Goal: Ask a question

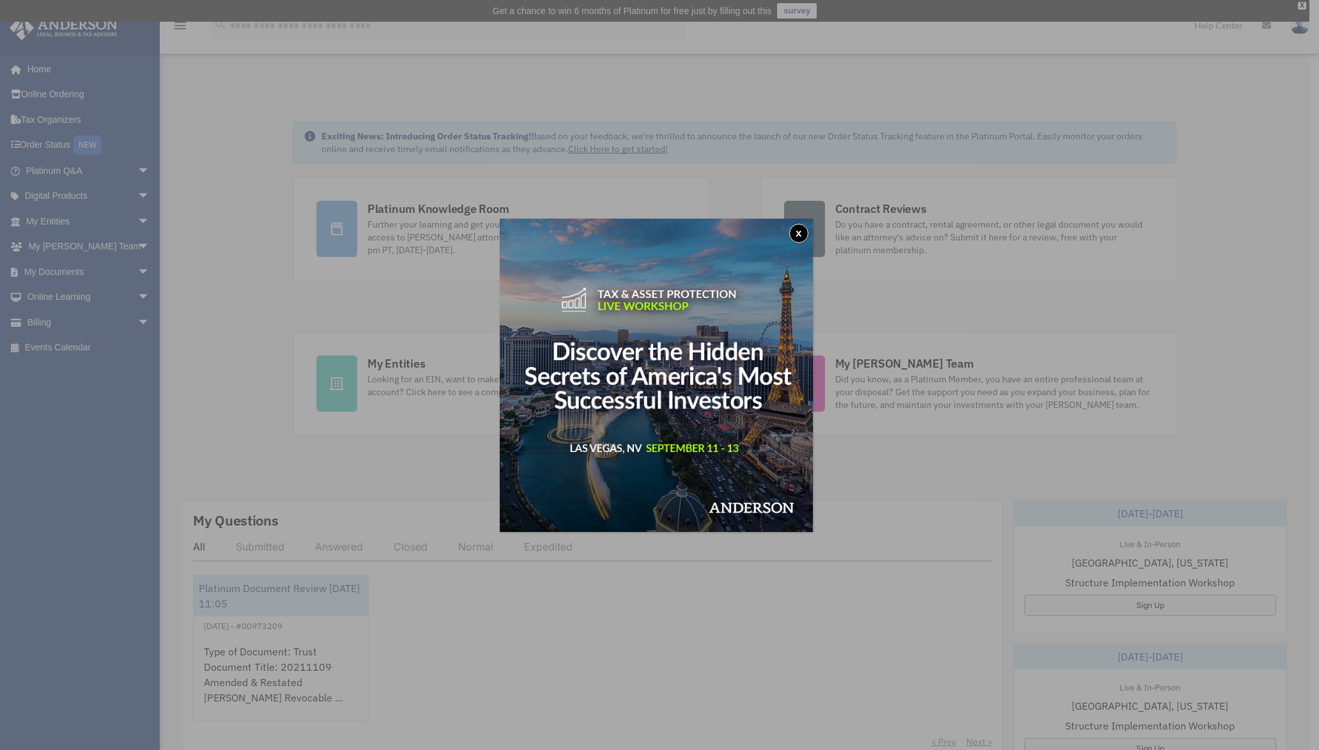
click at [706, 447] on img at bounding box center [656, 375] width 313 height 313
click at [801, 231] on button "x" at bounding box center [798, 233] width 19 height 19
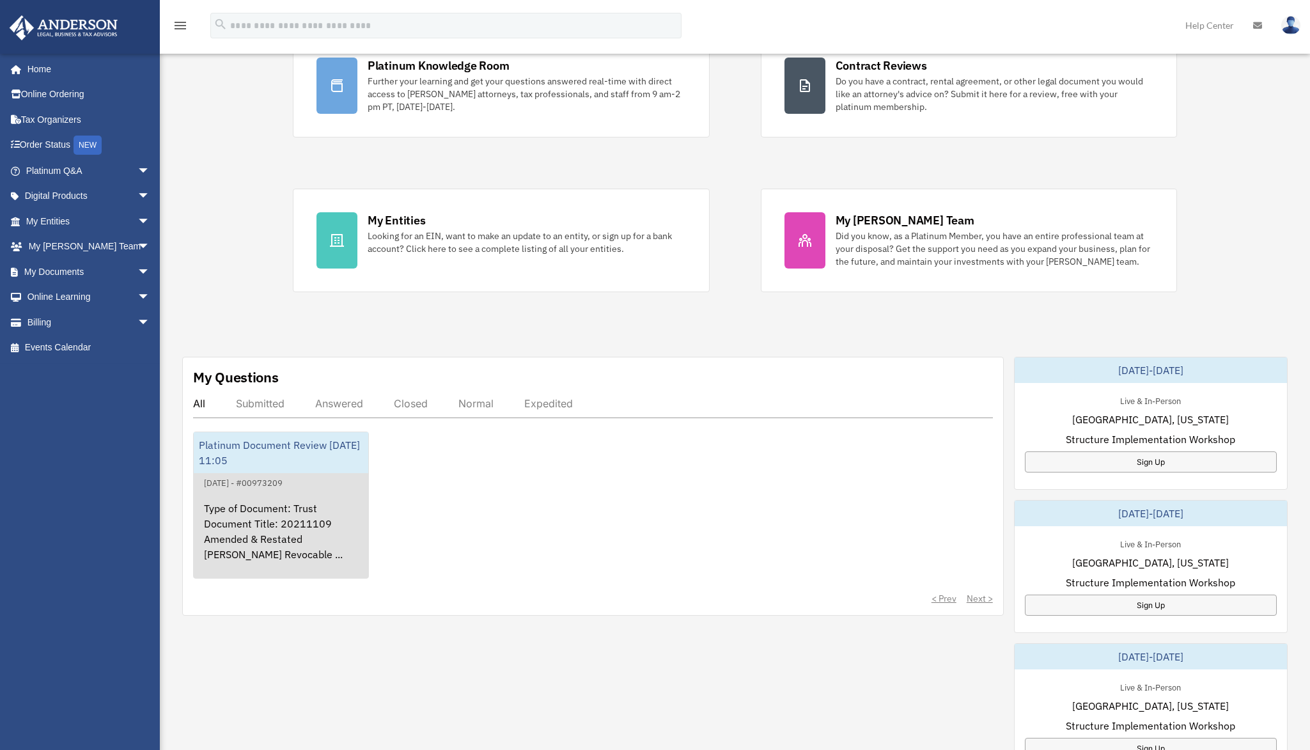
scroll to position [142, 0]
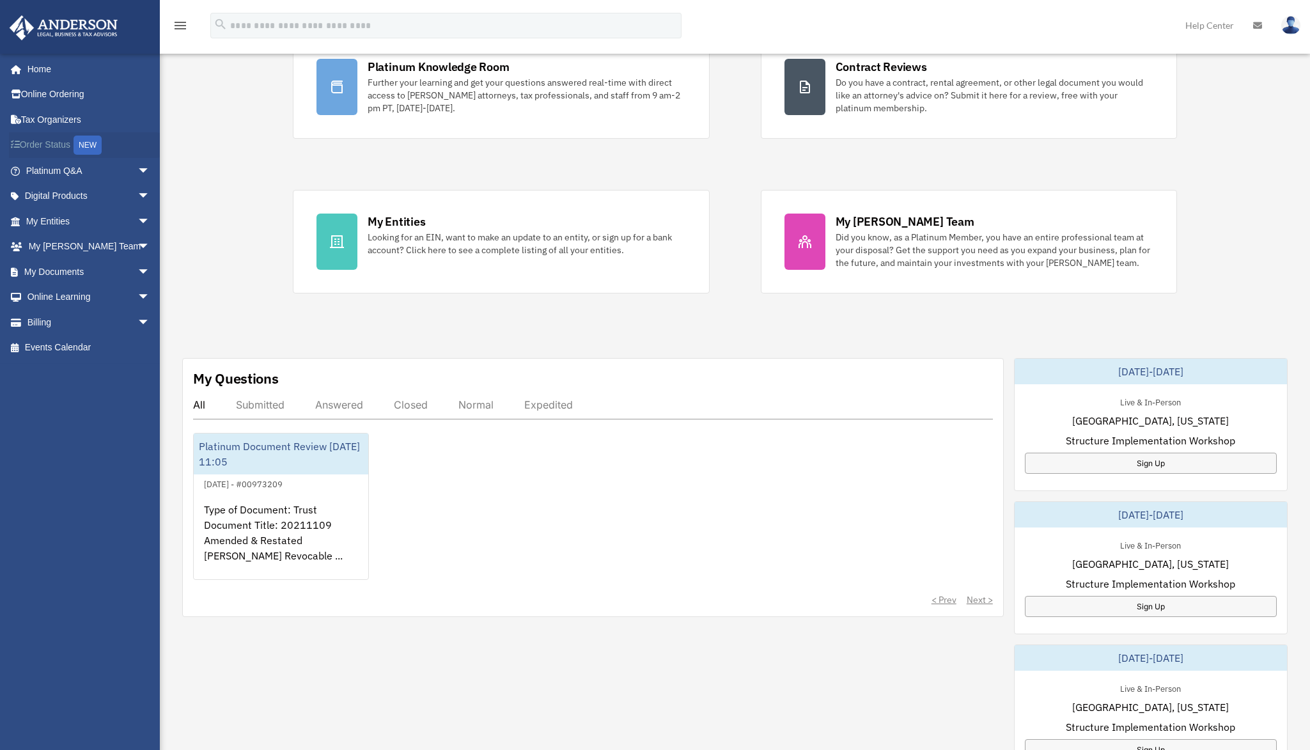
click at [36, 144] on link "Order Status NEW" at bounding box center [89, 145] width 160 height 26
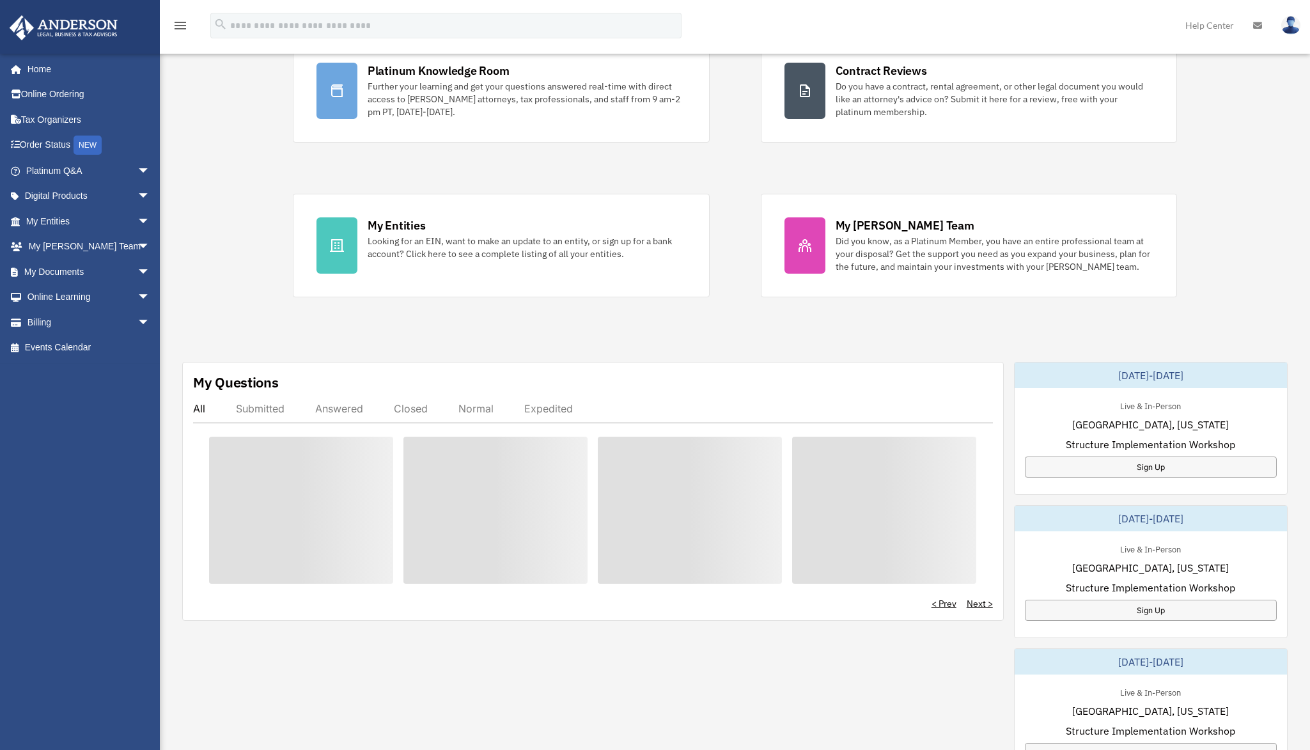
scroll to position [142, 0]
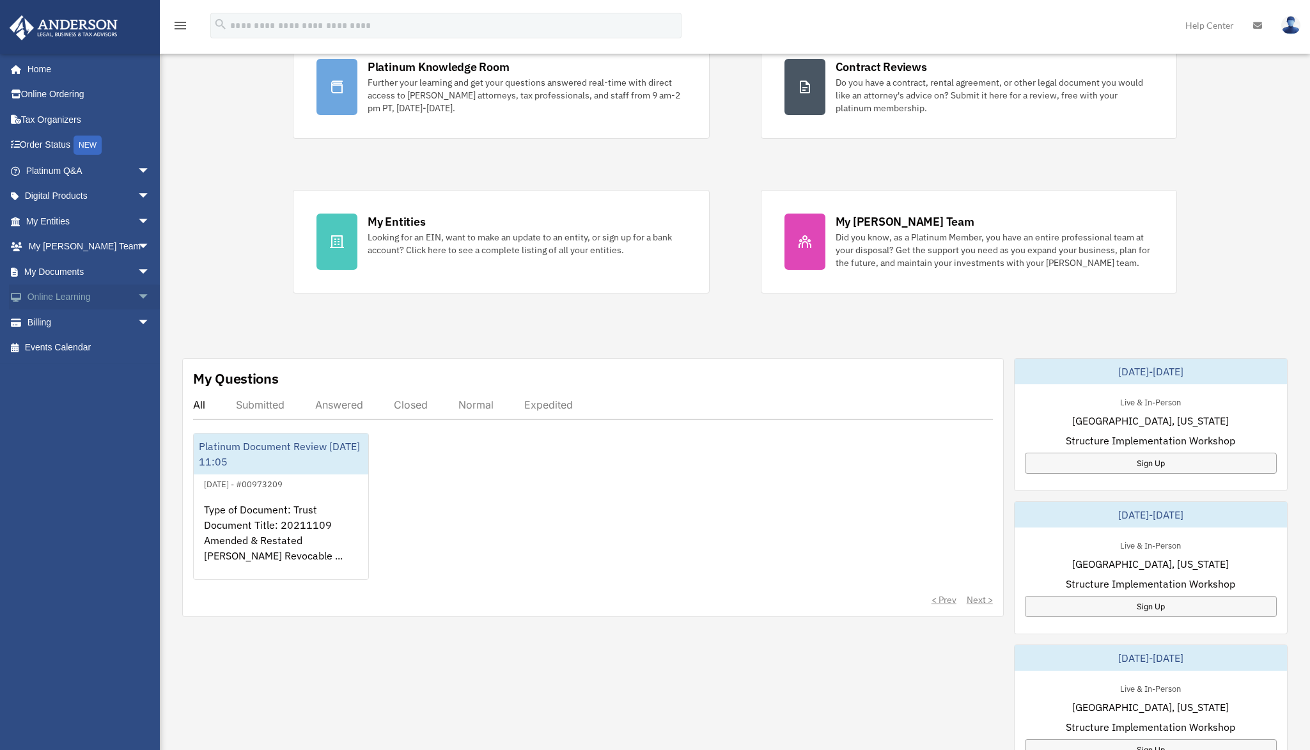
click at [48, 295] on link "Online Learning arrow_drop_down" at bounding box center [89, 297] width 160 height 26
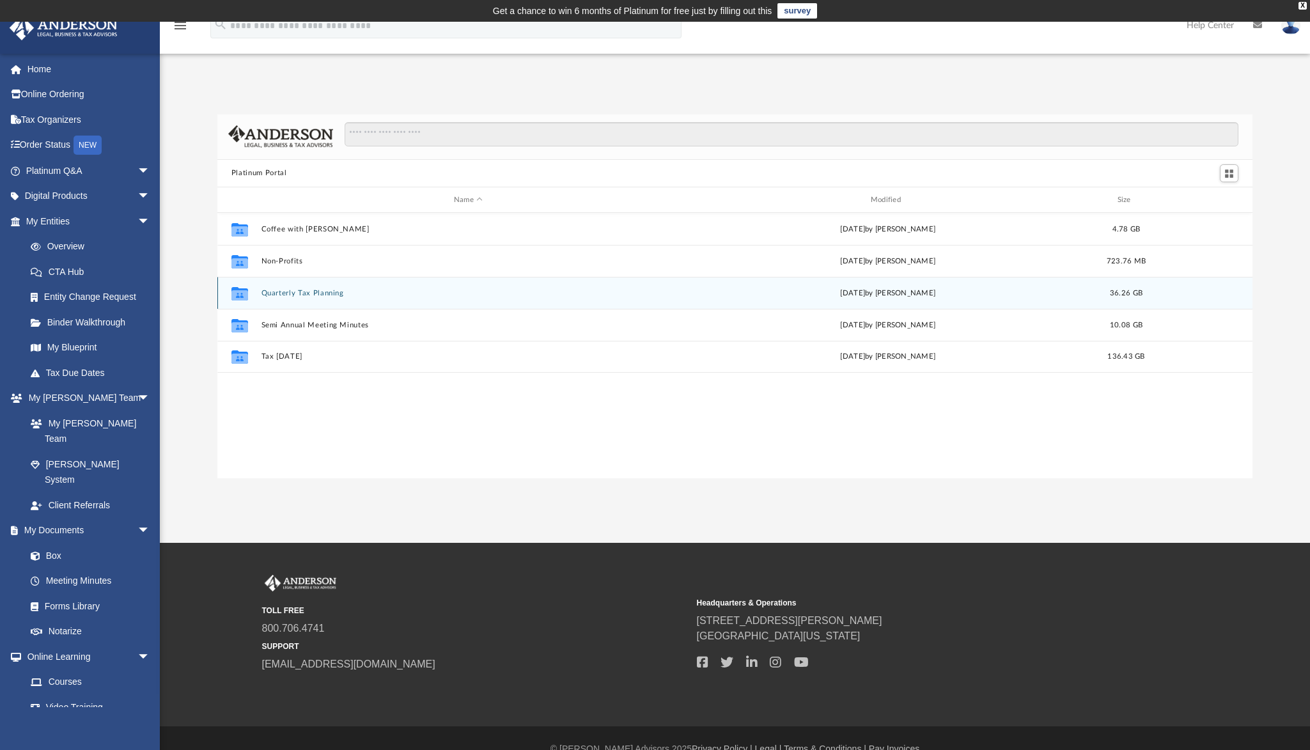
scroll to position [281, 1025]
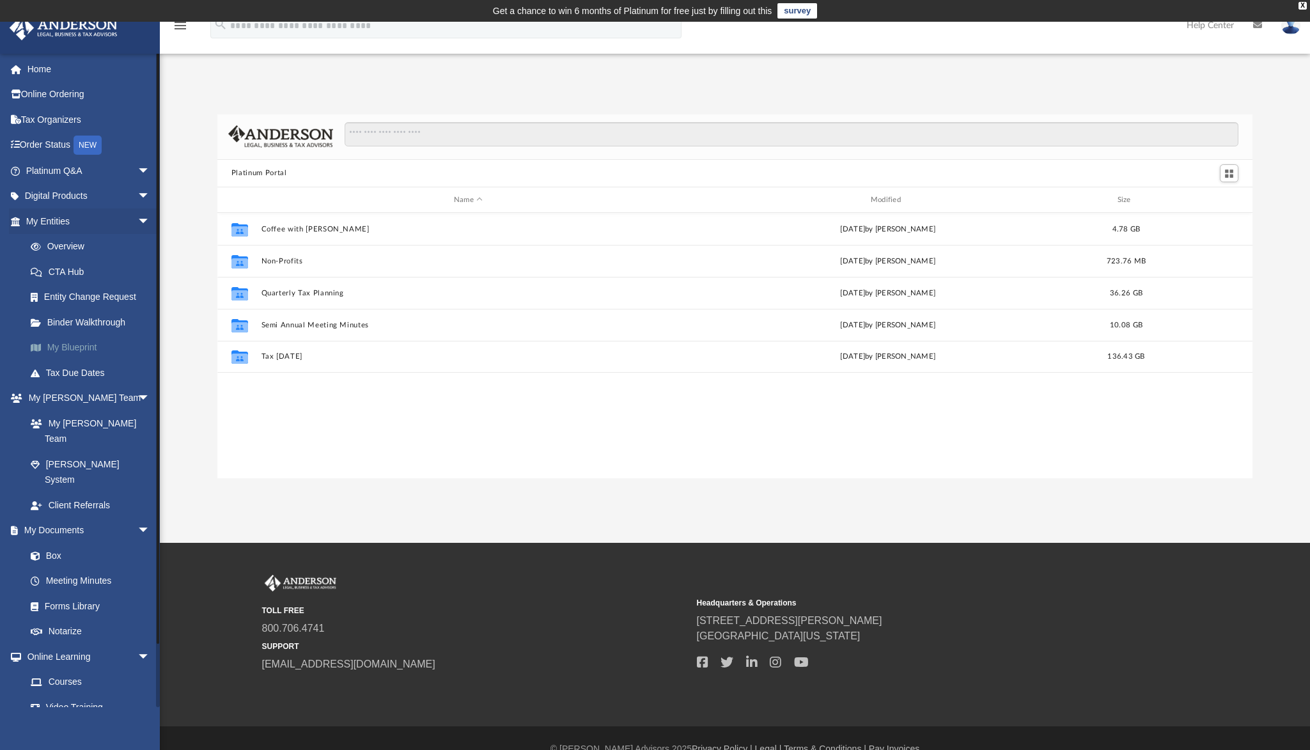
click at [53, 345] on link "My Blueprint" at bounding box center [93, 348] width 151 height 26
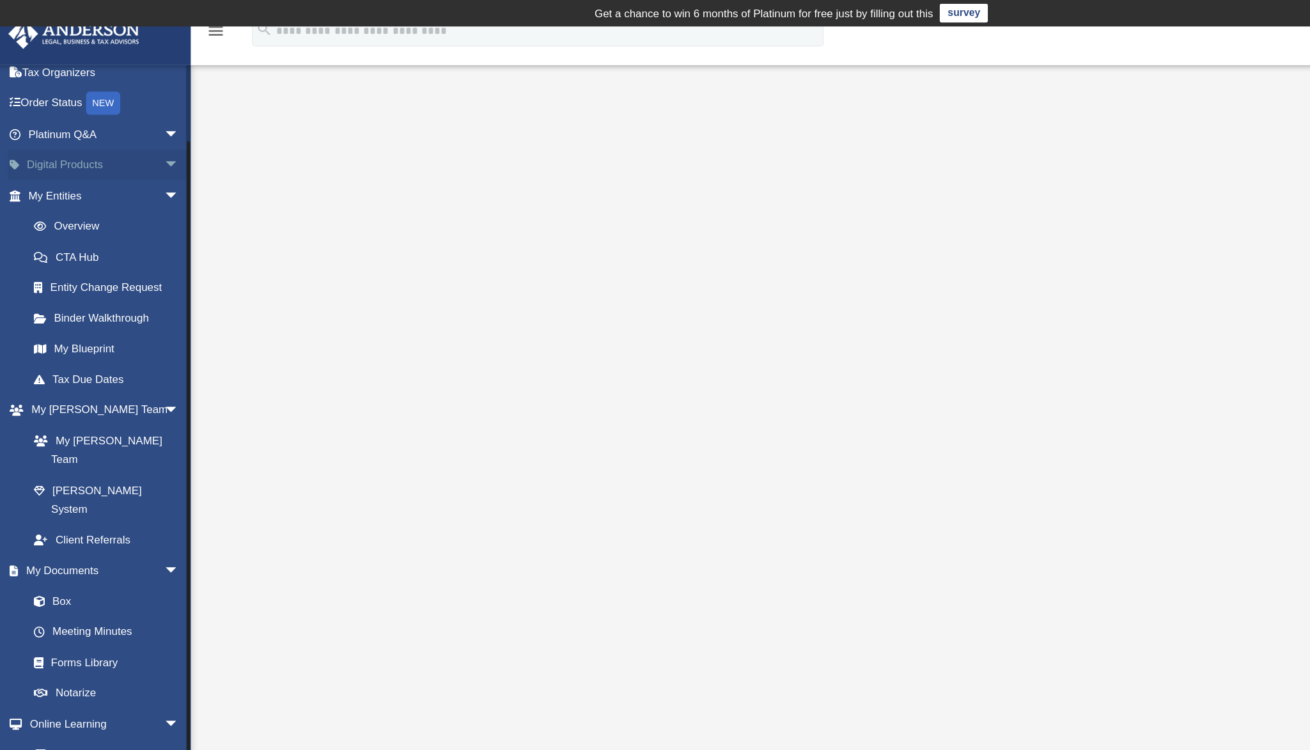
click at [137, 130] on span "arrow_drop_down" at bounding box center [150, 136] width 26 height 26
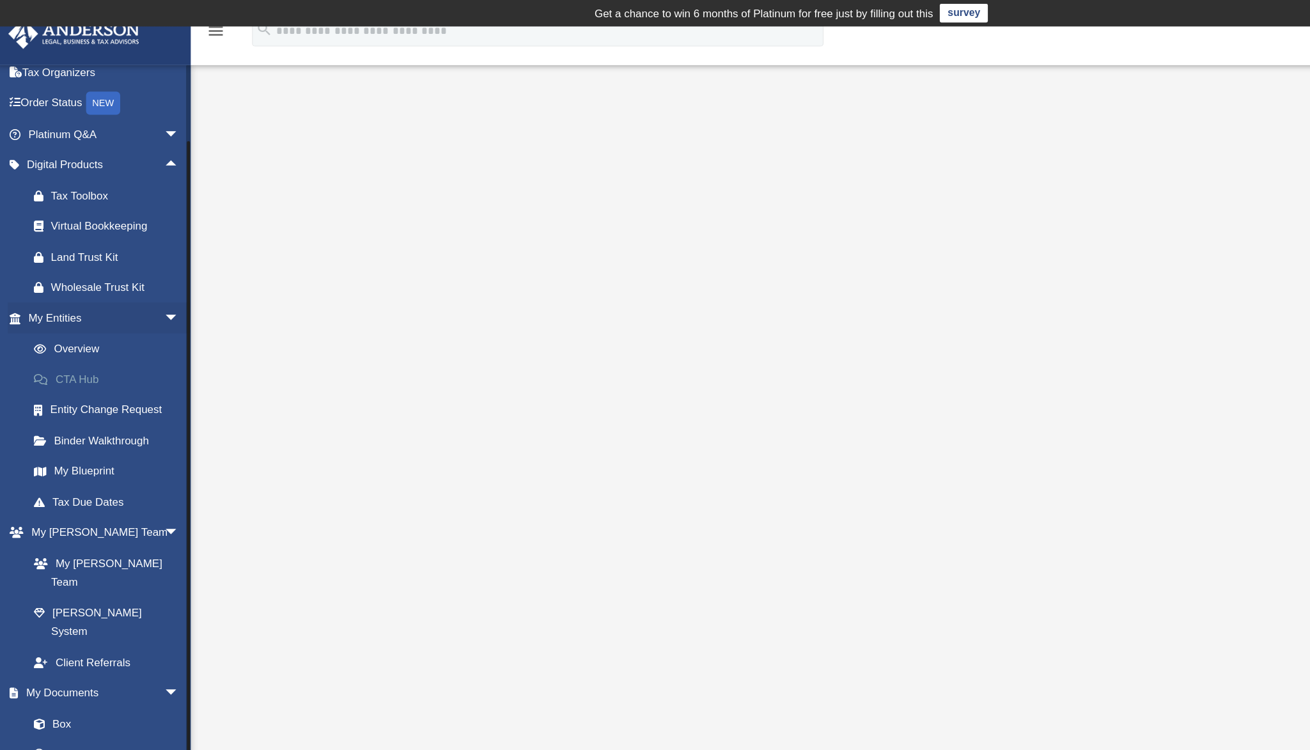
click at [68, 311] on link "CTA Hub" at bounding box center [93, 313] width 151 height 26
click at [57, 309] on link "CTA Hub" at bounding box center [93, 313] width 151 height 26
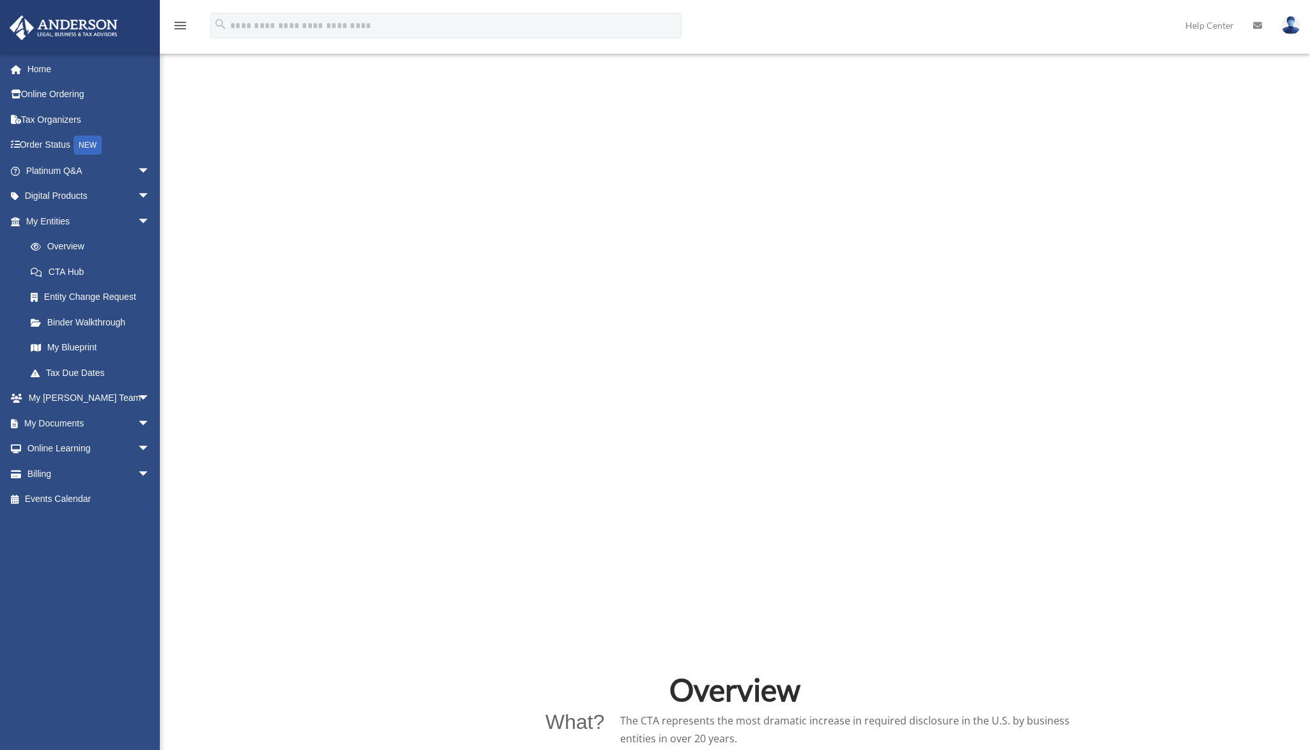
scroll to position [279, 0]
click at [52, 447] on link "Online Learning arrow_drop_down" at bounding box center [89, 449] width 160 height 26
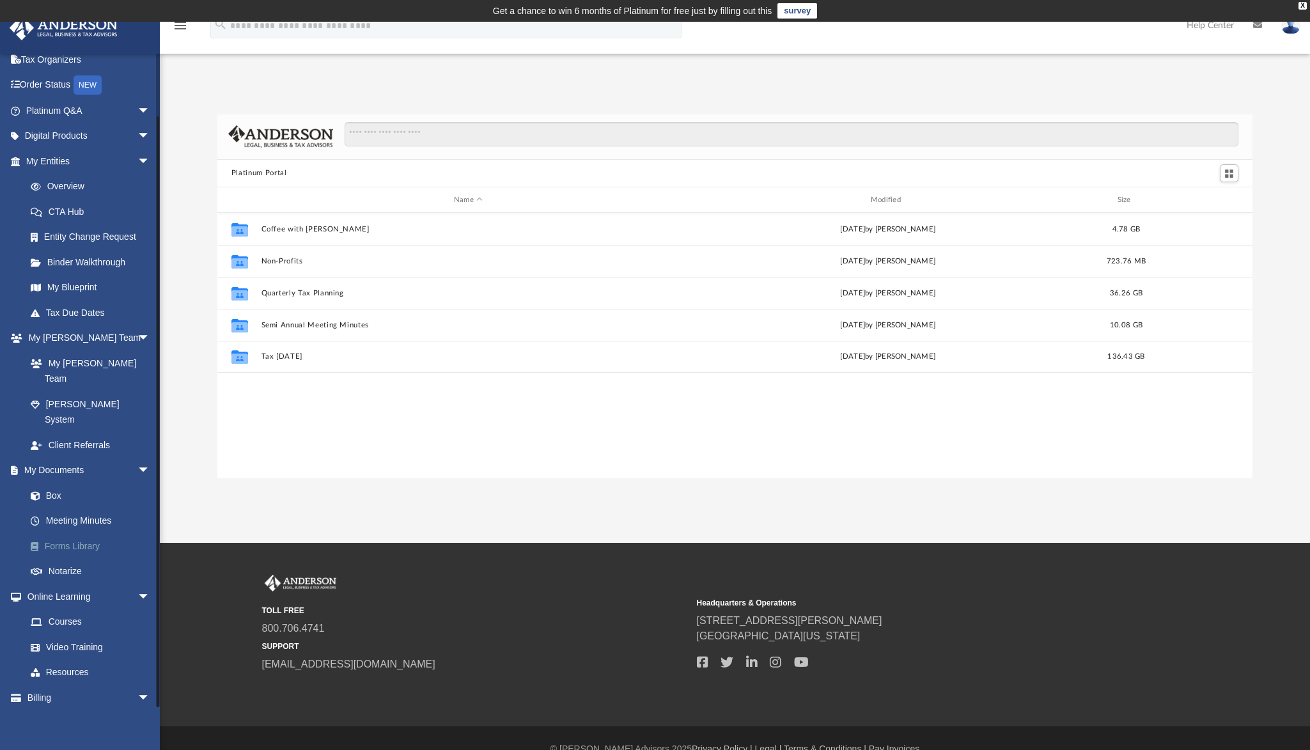
scroll to position [21, 0]
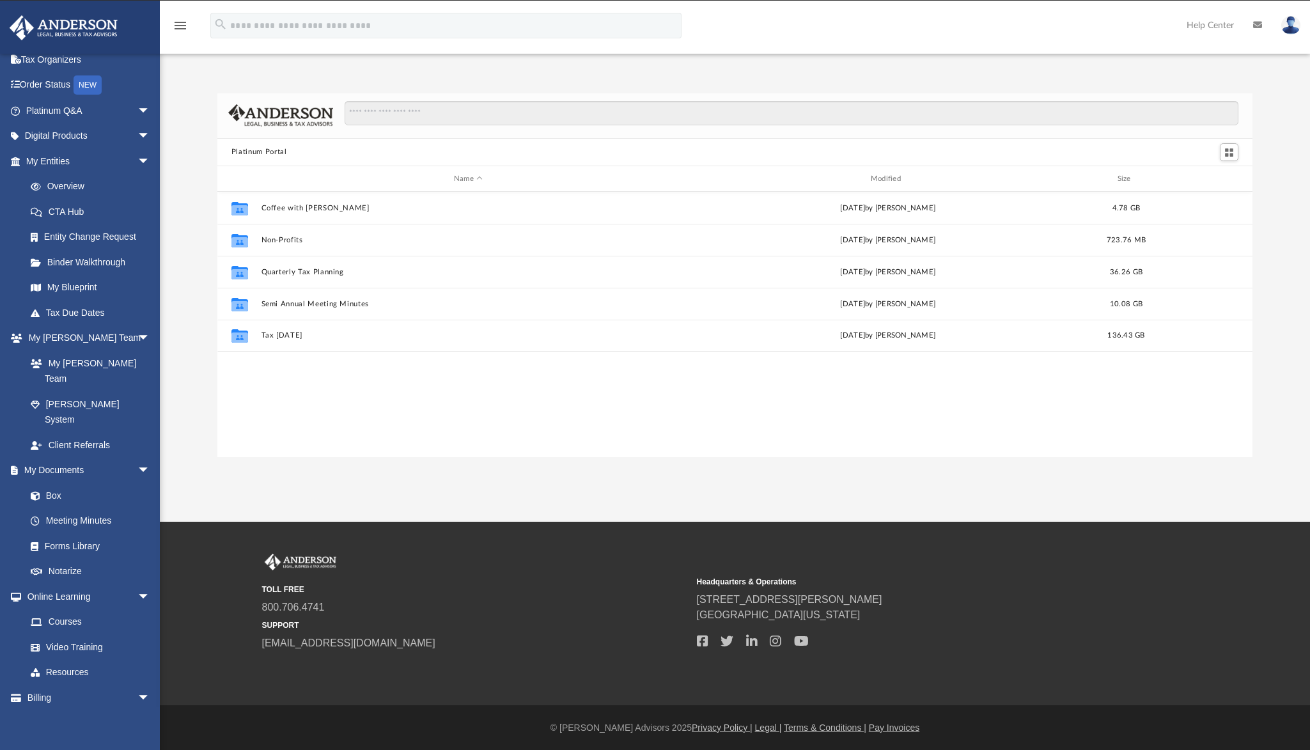
click at [102, 26] on img at bounding box center [64, 27] width 116 height 25
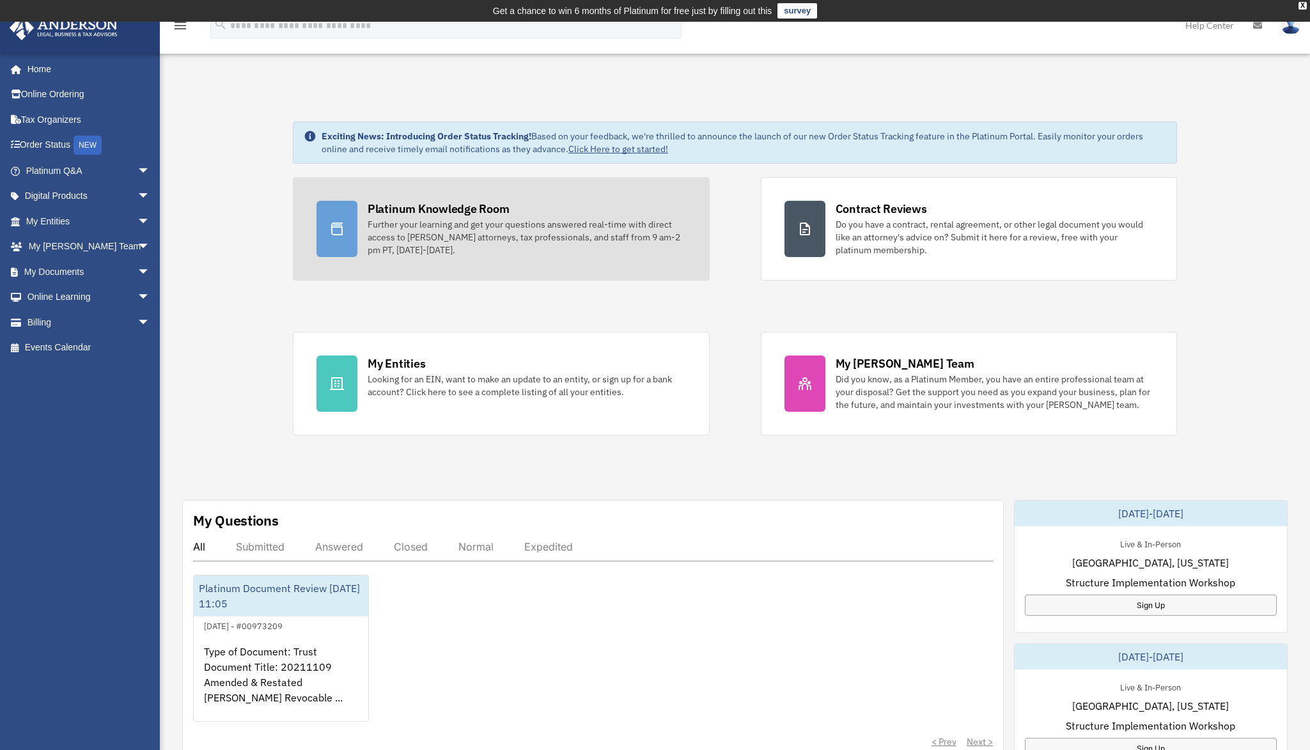
click at [406, 210] on div "Platinum Knowledge Room" at bounding box center [438, 209] width 142 height 16
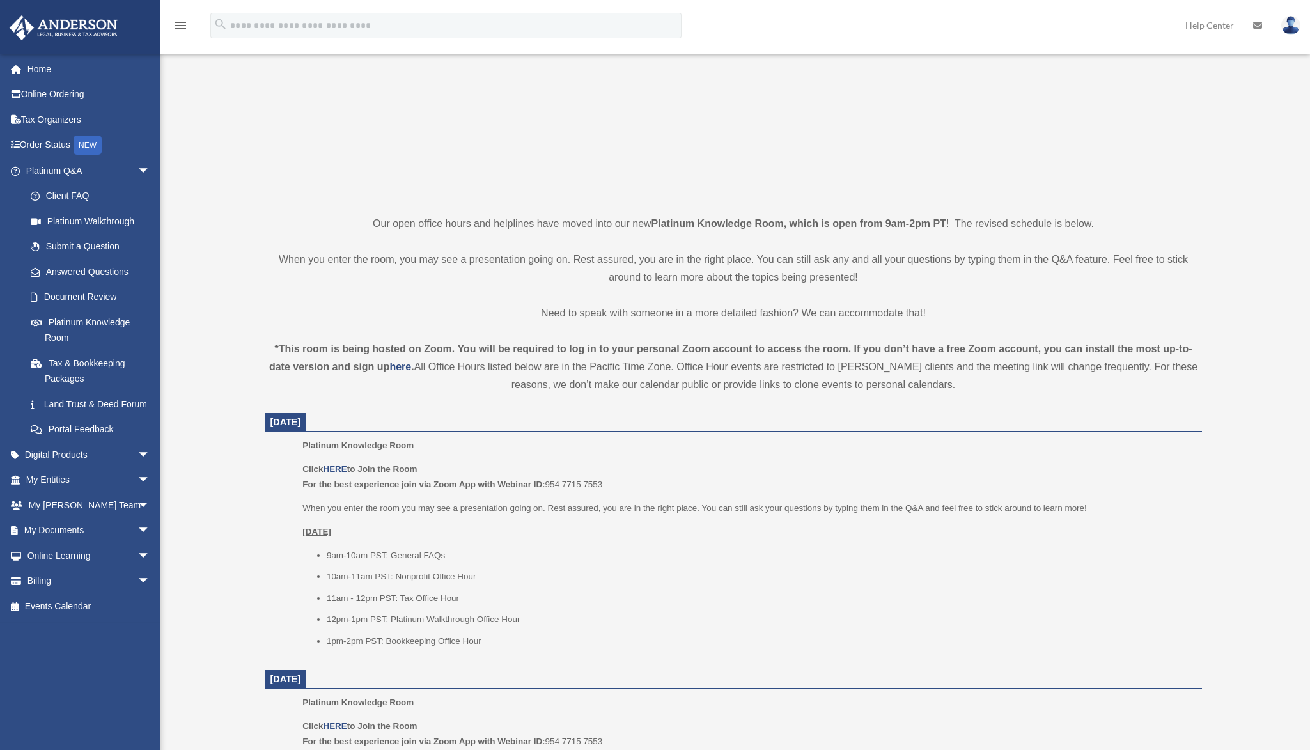
scroll to position [182, 0]
click at [342, 467] on u "HERE" at bounding box center [335, 467] width 24 height 10
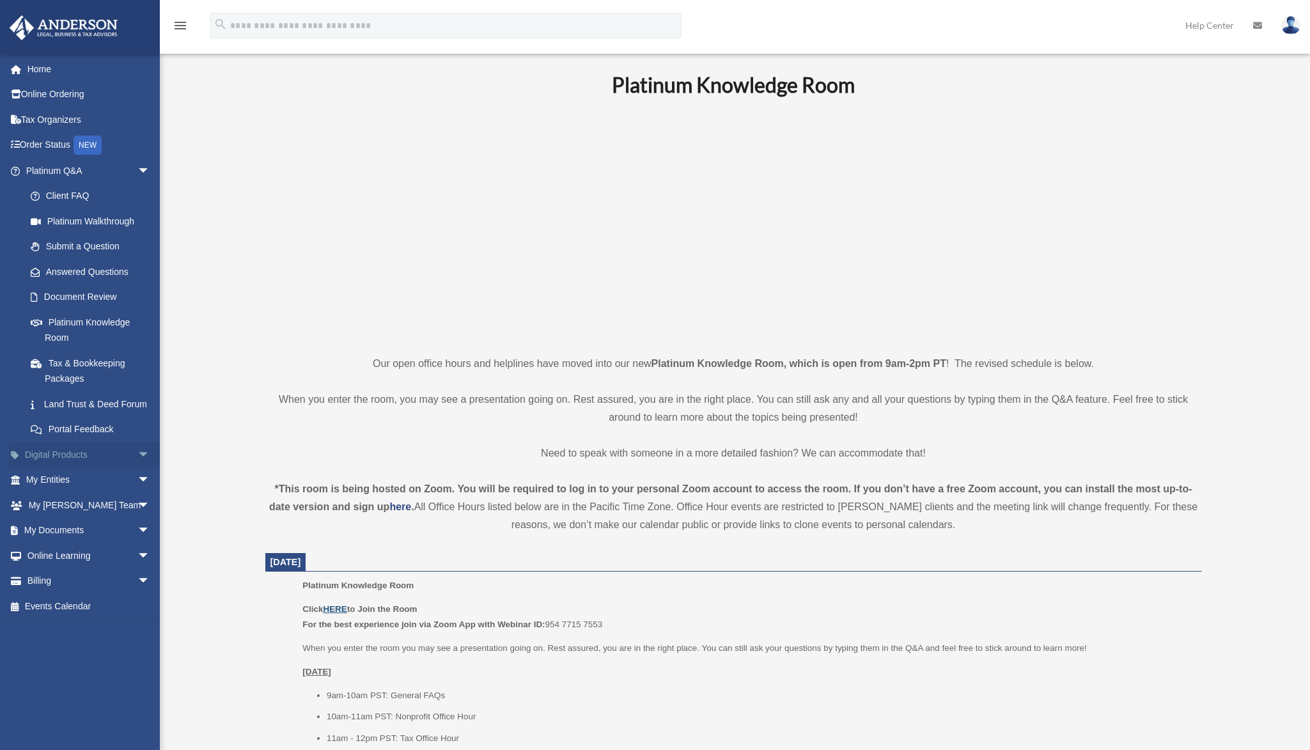
scroll to position [41, 0]
click at [308, 174] on p at bounding box center [733, 225] width 936 height 222
click at [49, 243] on link "Submit a Question" at bounding box center [93, 247] width 151 height 26
click at [62, 243] on link "Submit a Question" at bounding box center [93, 247] width 151 height 26
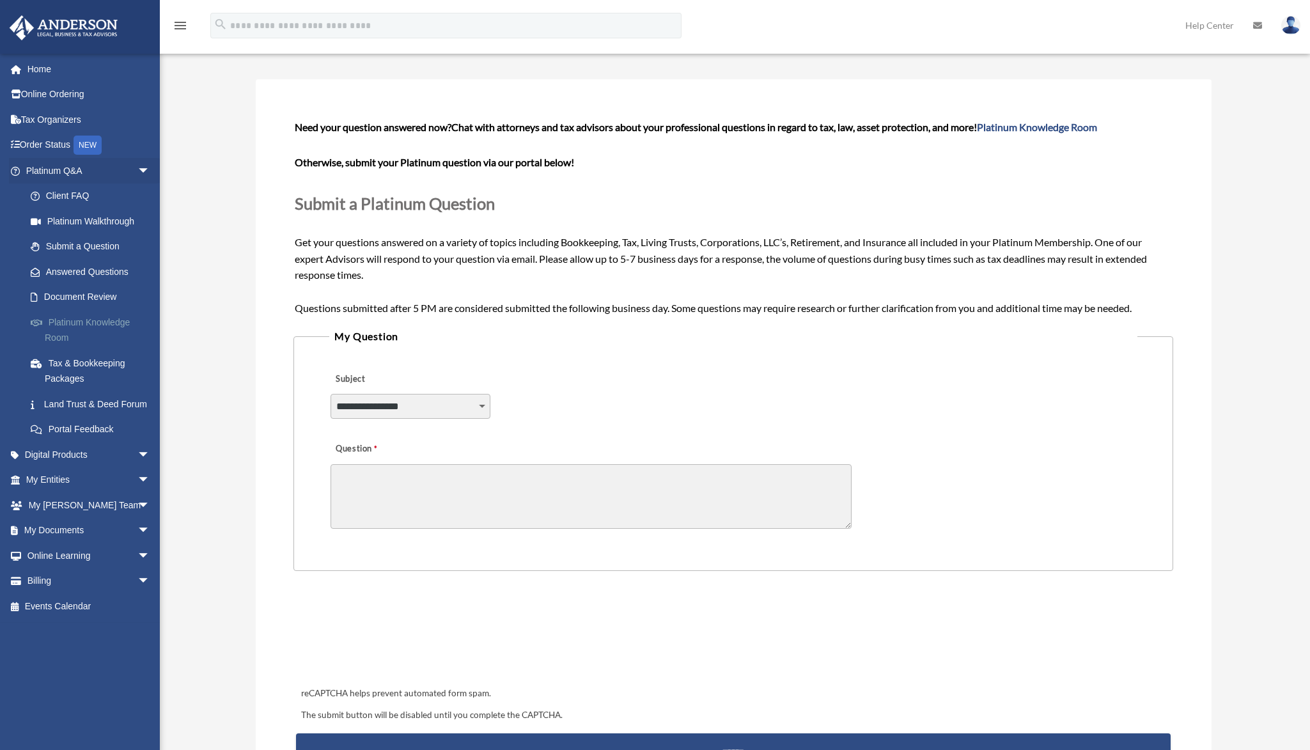
scroll to position [66, 0]
